Goal: Task Accomplishment & Management: Complete application form

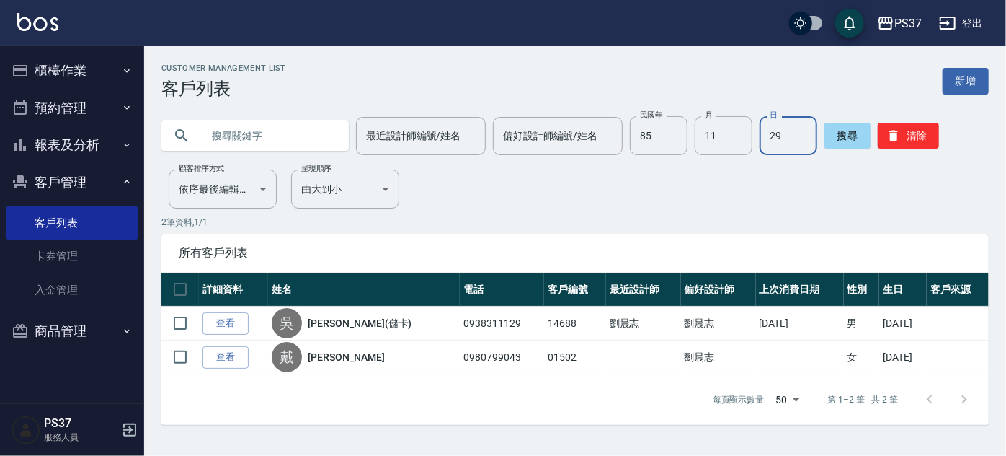
drag, startPoint x: 916, startPoint y: 138, endPoint x: 786, endPoint y: 138, distance: 130.5
click at [916, 138] on button "清除" at bounding box center [908, 136] width 61 height 26
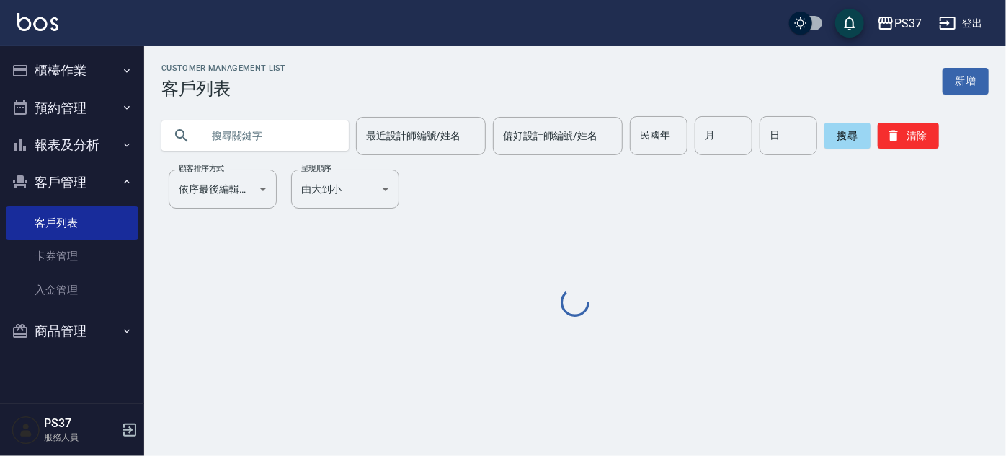
click at [652, 136] on input "民國年" at bounding box center [659, 135] width 58 height 39
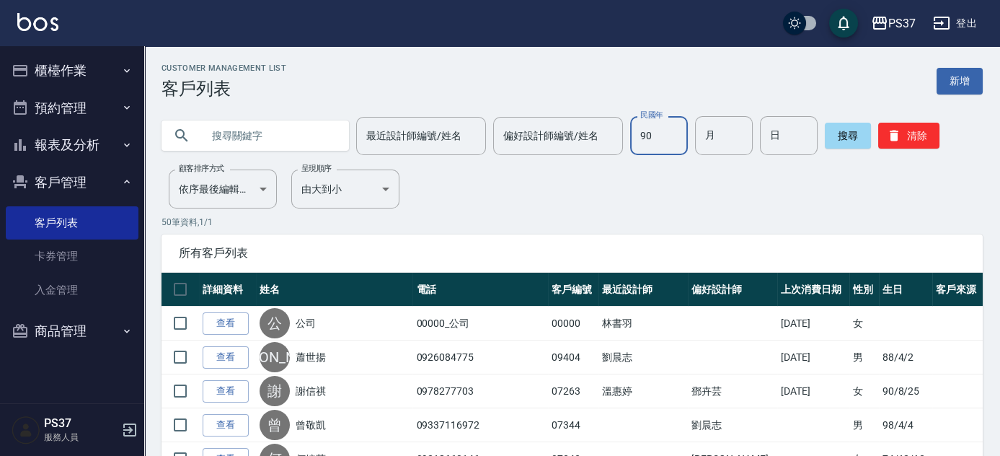
type input "90"
type input "04"
type input "09"
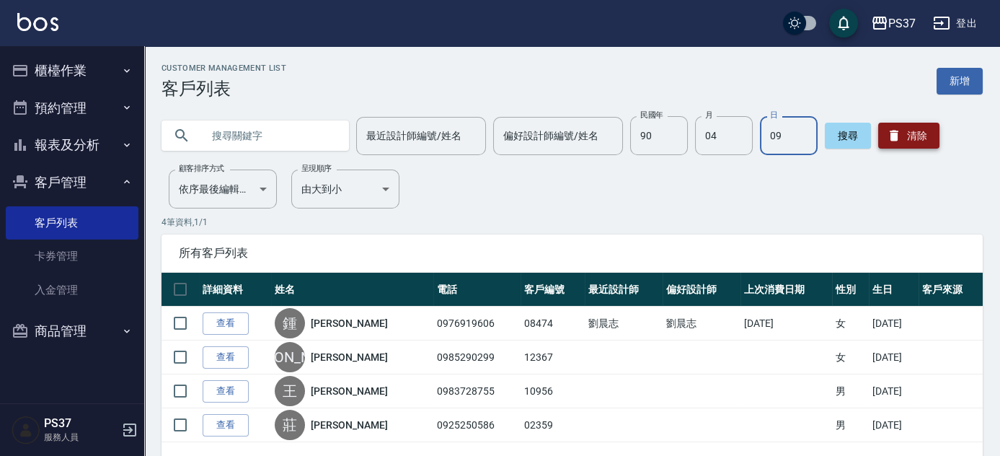
click at [900, 141] on button "清除" at bounding box center [908, 136] width 61 height 26
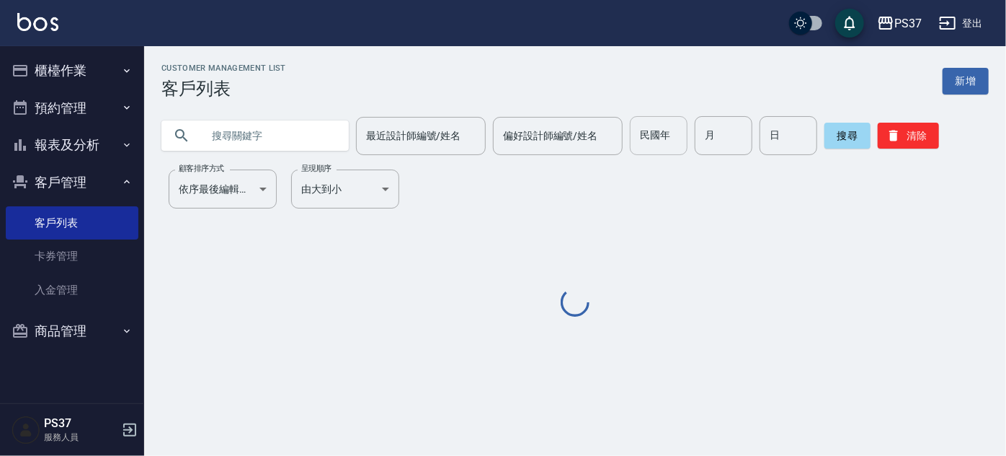
click at [659, 144] on input "民國年" at bounding box center [659, 135] width 58 height 39
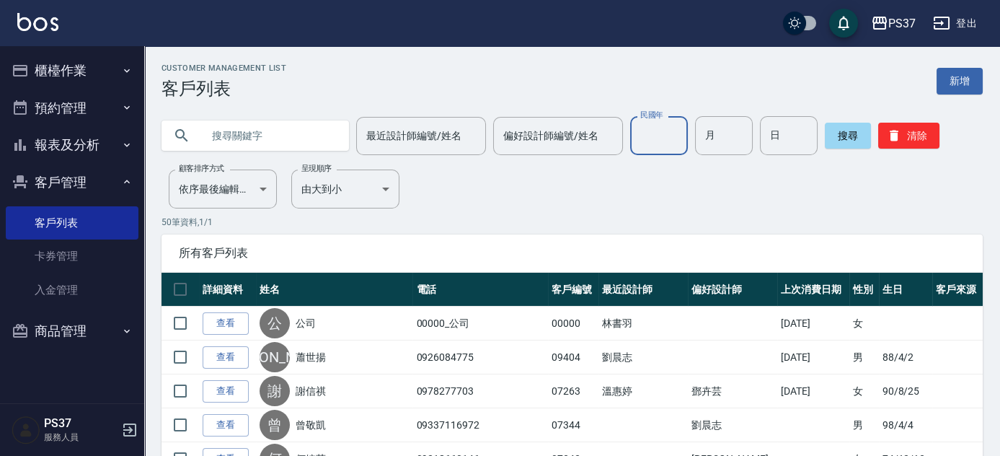
click at [655, 149] on input "民國年" at bounding box center [659, 135] width 58 height 39
type input "90"
type input "04"
type input "09"
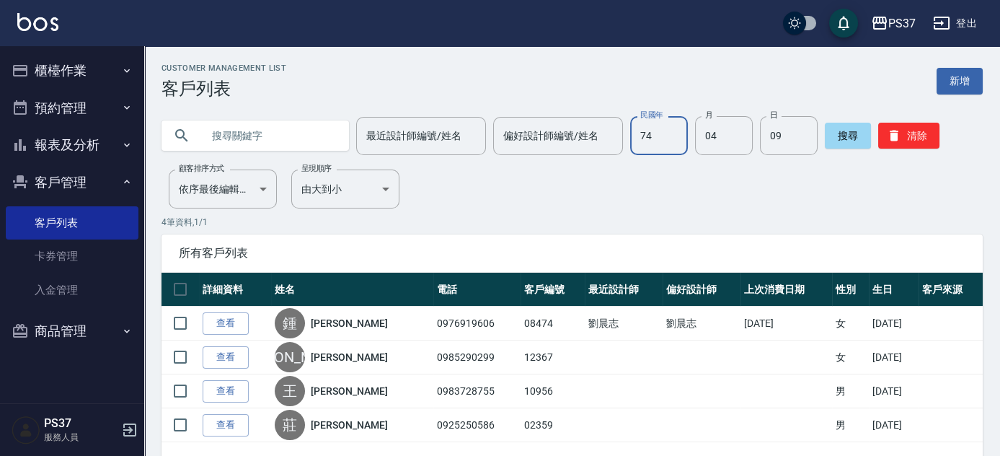
type input "74"
type input "12"
type input "13"
